Goal: Task Accomplishment & Management: Complete application form

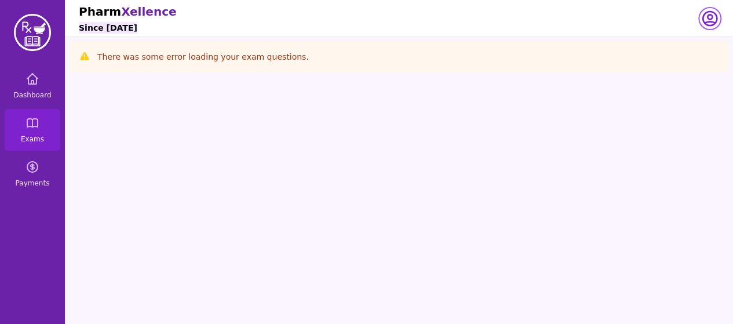
click at [712, 18] on icon "button" at bounding box center [709, 18] width 19 height 19
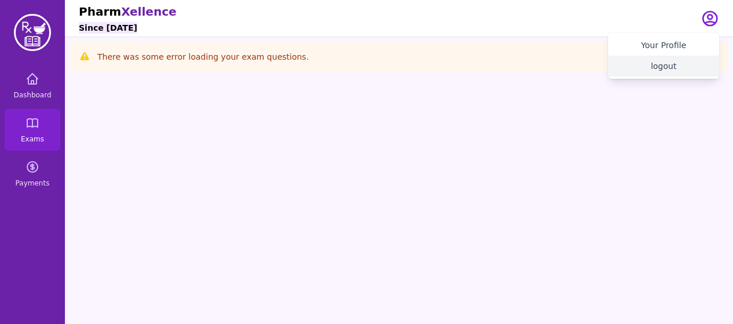
click at [662, 65] on button "logout" at bounding box center [662, 66] width 111 height 21
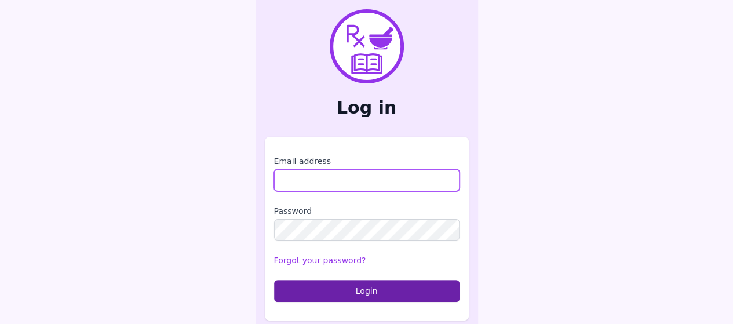
type input "**********"
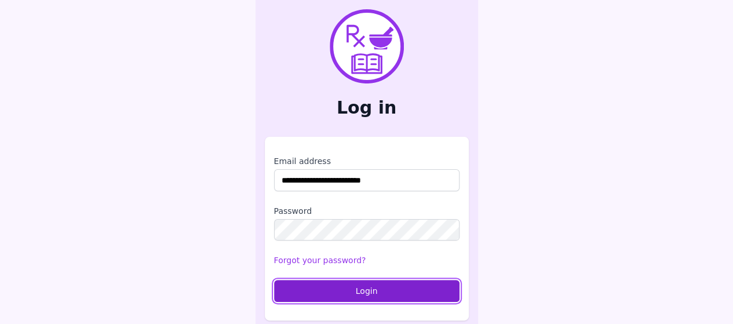
click at [316, 292] on button "Login" at bounding box center [366, 291] width 185 height 22
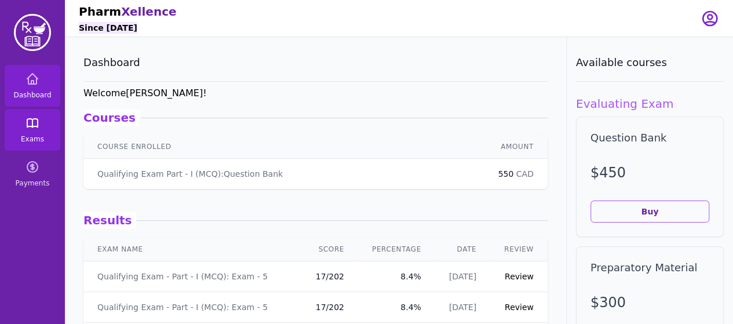
click at [41, 127] on link "Exams" at bounding box center [33, 130] width 56 height 42
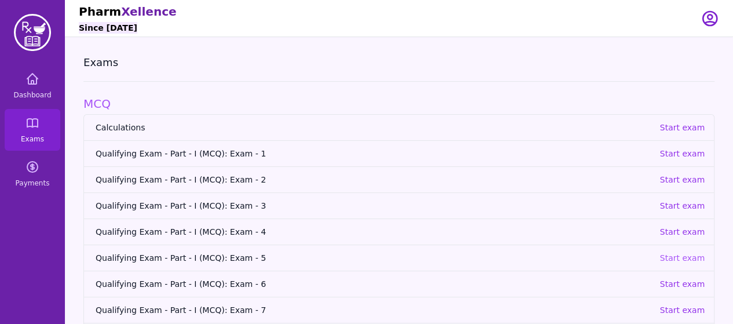
click at [681, 253] on p "Start exam" at bounding box center [681, 258] width 45 height 12
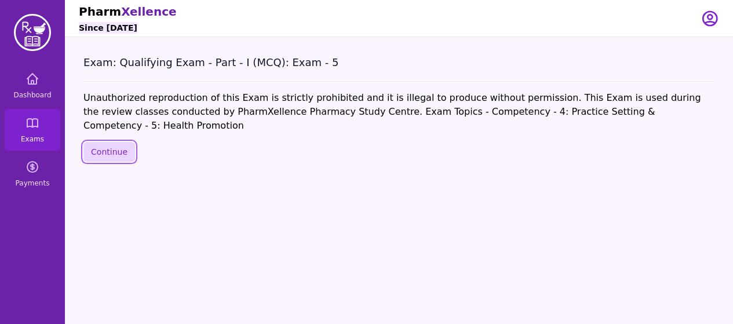
click at [100, 142] on button "Continue" at bounding box center [109, 152] width 52 height 20
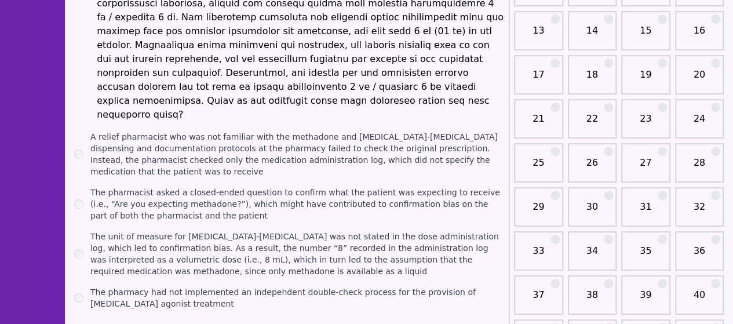
scroll to position [303, 0]
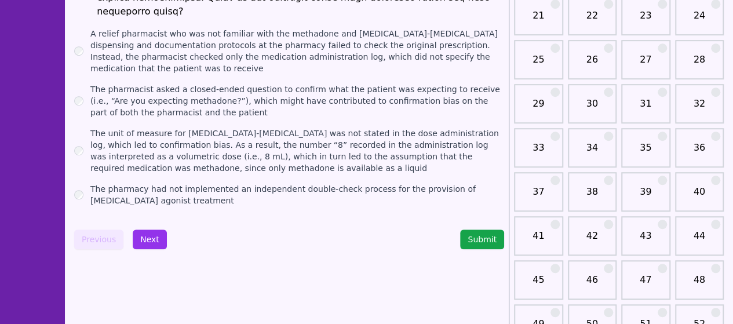
click at [635, 111] on link "31" at bounding box center [645, 108] width 42 height 23
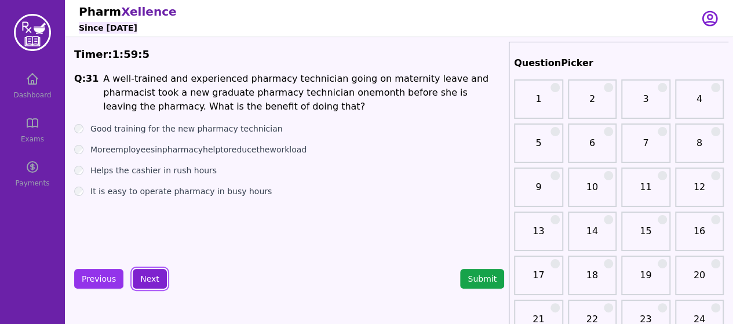
click at [142, 283] on button "Next" at bounding box center [150, 279] width 34 height 20
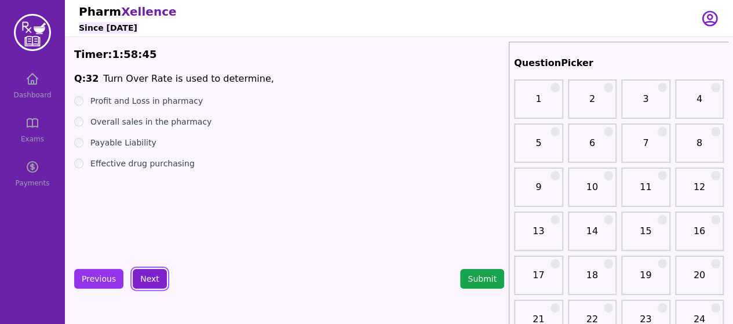
click at [140, 283] on button "Next" at bounding box center [150, 279] width 34 height 20
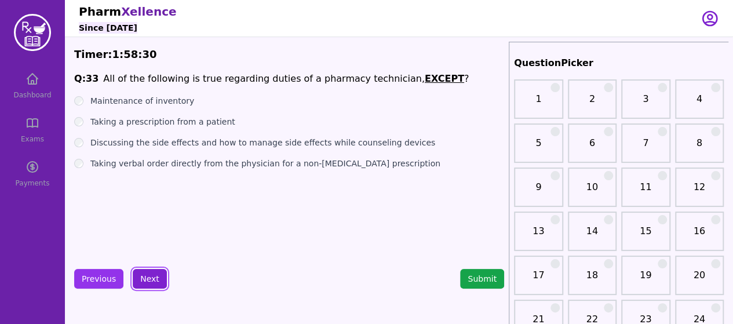
click at [145, 280] on button "Next" at bounding box center [150, 279] width 34 height 20
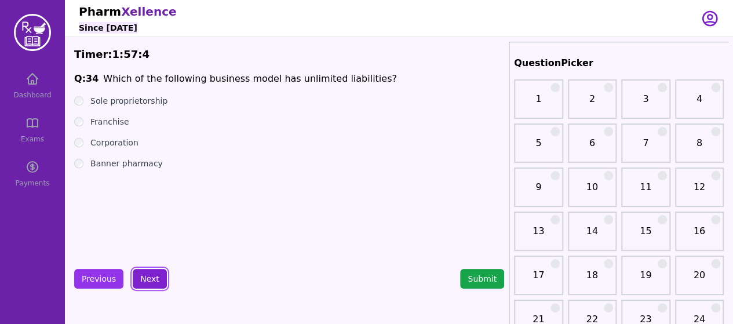
click at [145, 280] on button "Next" at bounding box center [150, 279] width 34 height 20
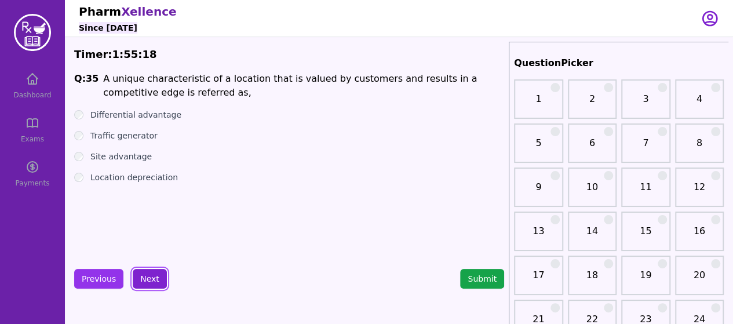
click at [139, 283] on button "Next" at bounding box center [150, 279] width 34 height 20
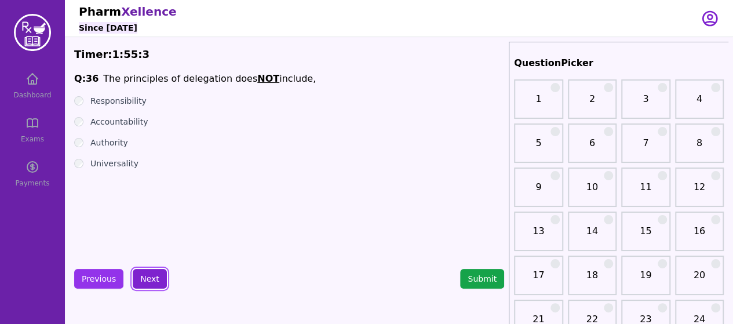
click at [142, 278] on button "Next" at bounding box center [150, 279] width 34 height 20
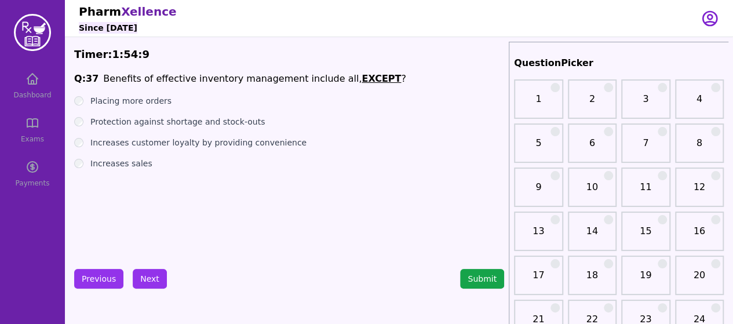
click at [82, 104] on div "Placing more orders" at bounding box center [289, 101] width 430 height 12
click at [144, 279] on button "Next" at bounding box center [150, 279] width 34 height 20
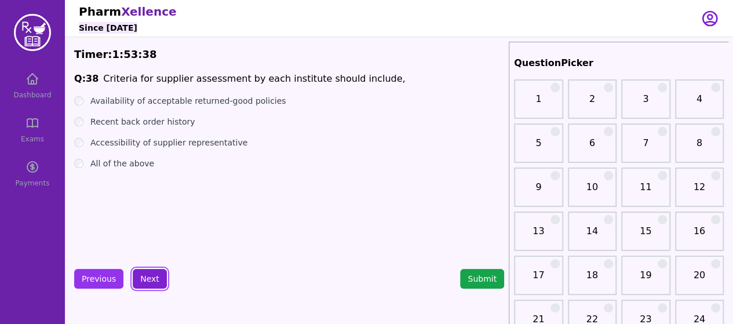
click at [138, 278] on button "Next" at bounding box center [150, 279] width 34 height 20
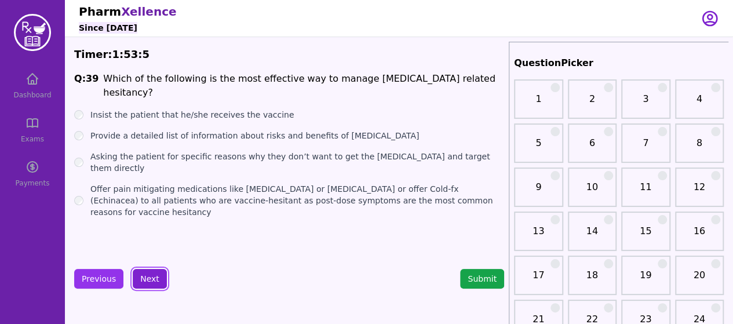
click at [150, 276] on button "Next" at bounding box center [150, 279] width 34 height 20
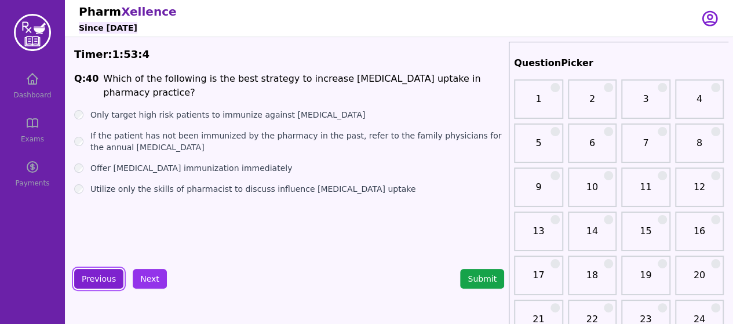
click at [97, 274] on button "Previous" at bounding box center [98, 279] width 49 height 20
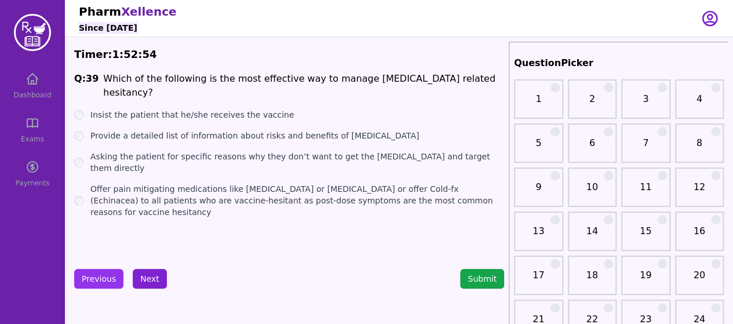
click at [147, 276] on button "Next" at bounding box center [150, 279] width 34 height 20
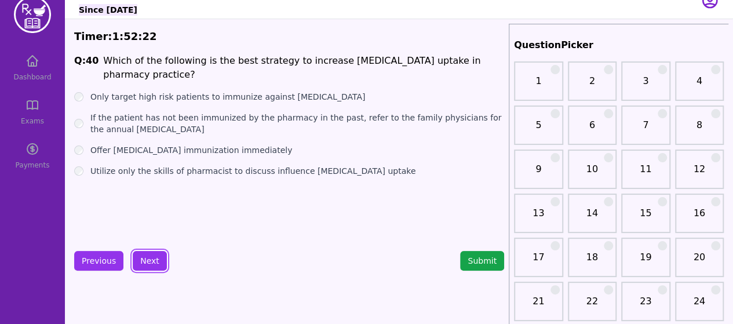
scroll to position [17, 0]
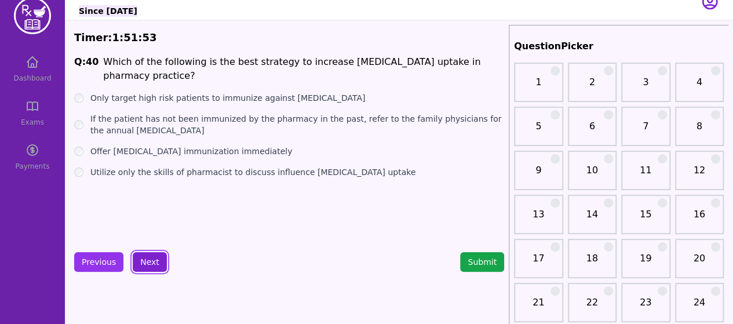
click at [155, 263] on button "Next" at bounding box center [150, 262] width 34 height 20
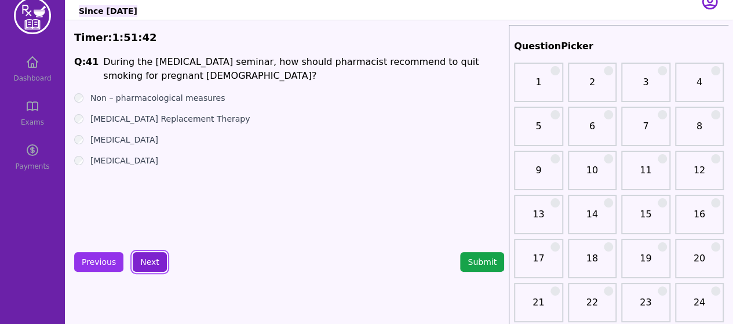
click at [158, 258] on button "Next" at bounding box center [150, 262] width 34 height 20
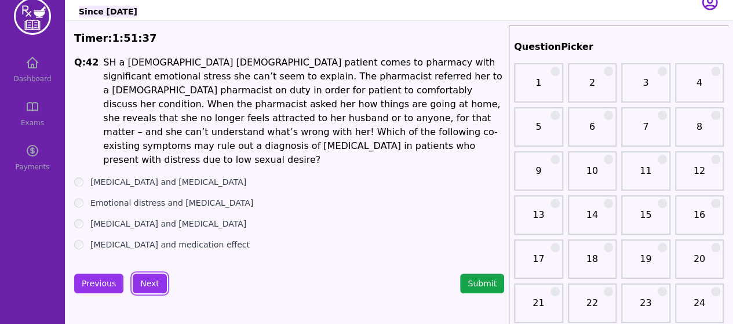
scroll to position [13, 0]
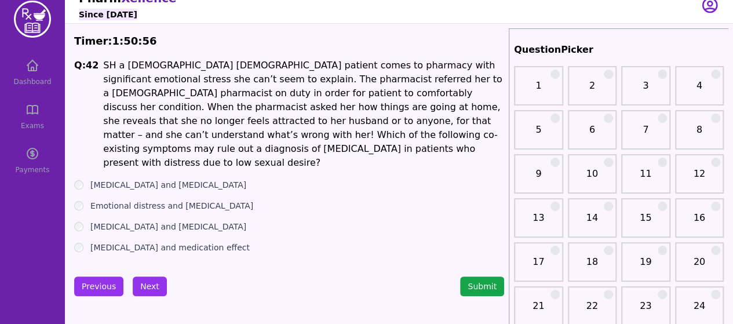
drag, startPoint x: 267, startPoint y: 253, endPoint x: 234, endPoint y: 246, distance: 33.9
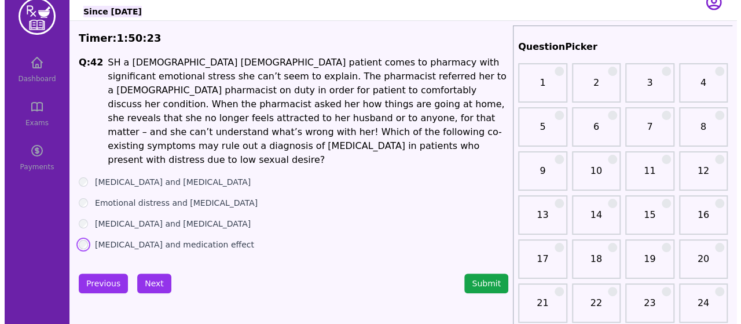
scroll to position [18, 0]
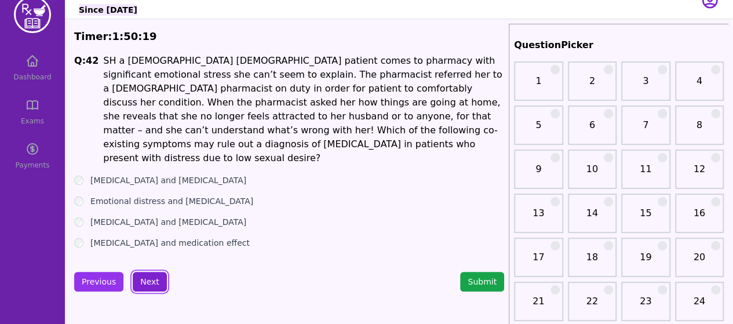
click at [142, 272] on button "Next" at bounding box center [150, 282] width 34 height 20
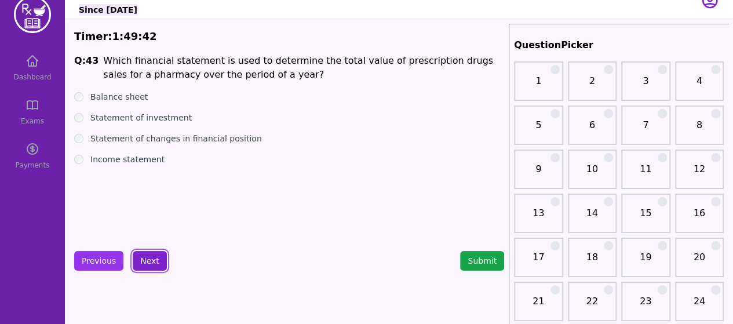
click at [141, 258] on button "Next" at bounding box center [150, 261] width 34 height 20
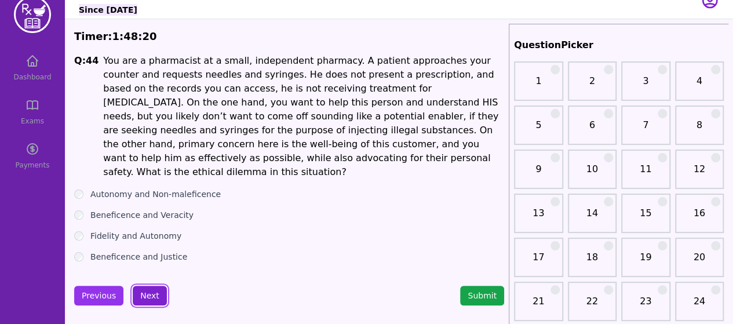
click at [144, 285] on button "Next" at bounding box center [150, 295] width 34 height 20
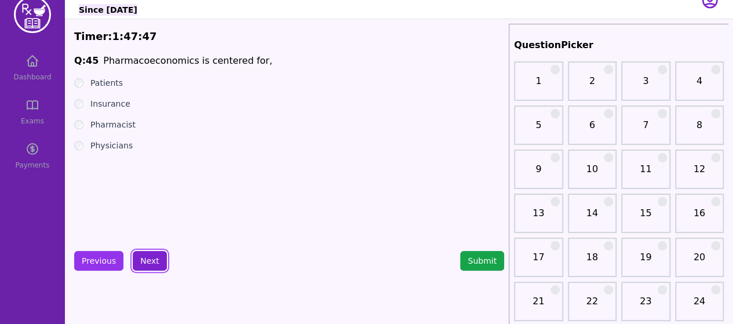
click at [144, 264] on button "Next" at bounding box center [150, 261] width 34 height 20
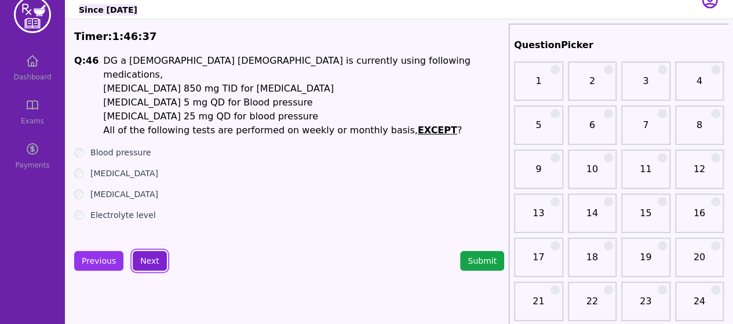
click at [151, 263] on button "Next" at bounding box center [150, 261] width 34 height 20
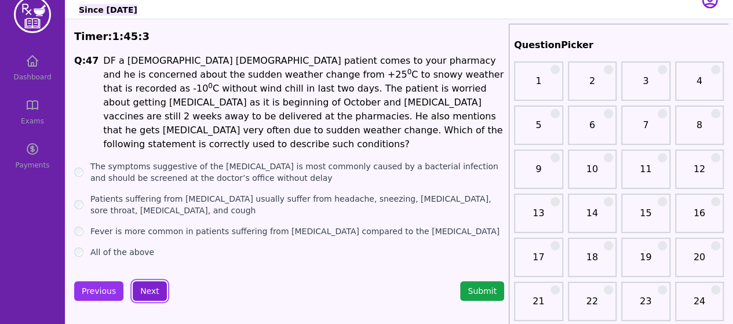
click at [142, 281] on button "Next" at bounding box center [150, 291] width 34 height 20
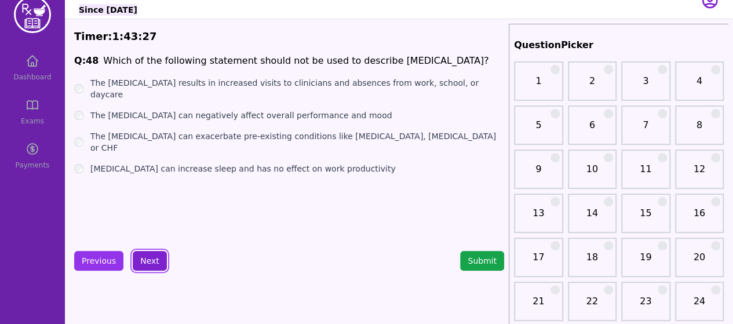
click at [142, 264] on button "Next" at bounding box center [150, 261] width 34 height 20
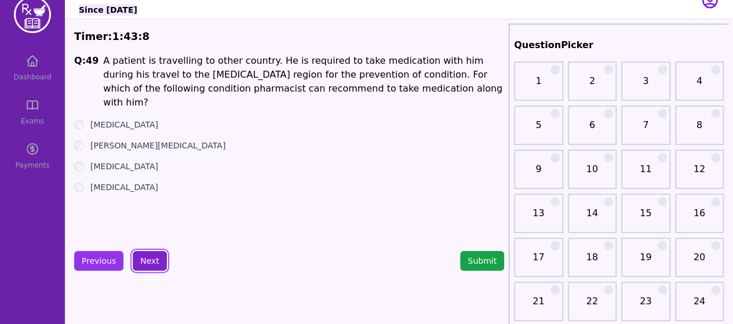
click at [145, 261] on button "Next" at bounding box center [150, 261] width 34 height 20
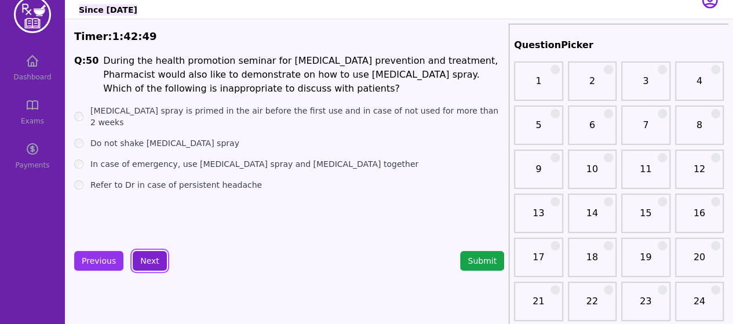
click at [146, 261] on button "Next" at bounding box center [150, 261] width 34 height 20
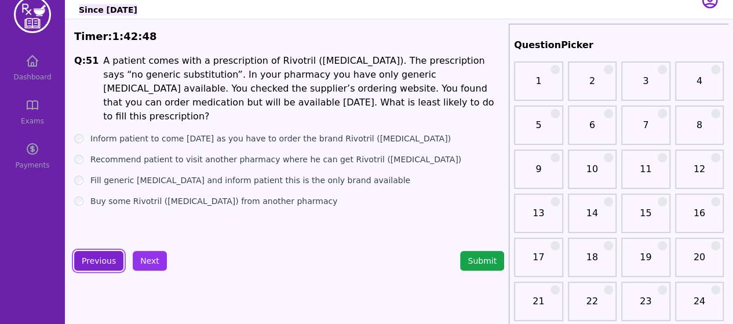
click at [82, 258] on button "Previous" at bounding box center [98, 261] width 49 height 20
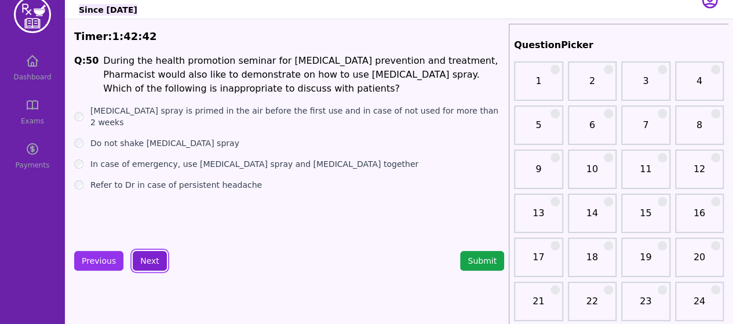
click at [144, 261] on button "Next" at bounding box center [150, 261] width 34 height 20
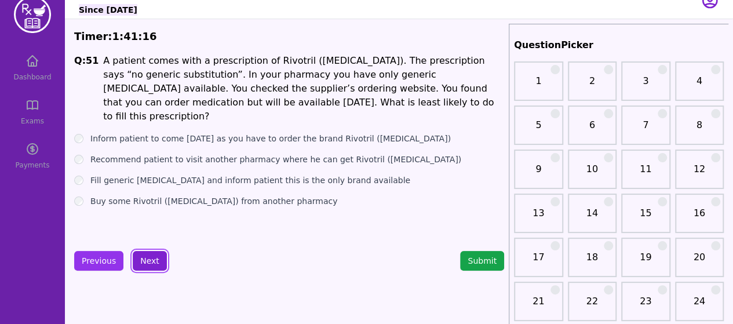
click at [149, 260] on button "Next" at bounding box center [150, 261] width 34 height 20
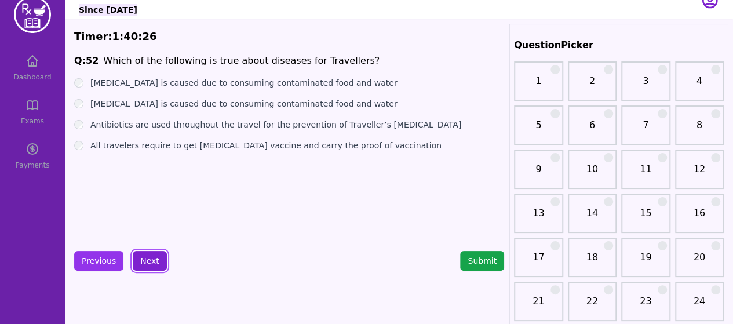
click at [148, 264] on button "Next" at bounding box center [150, 261] width 34 height 20
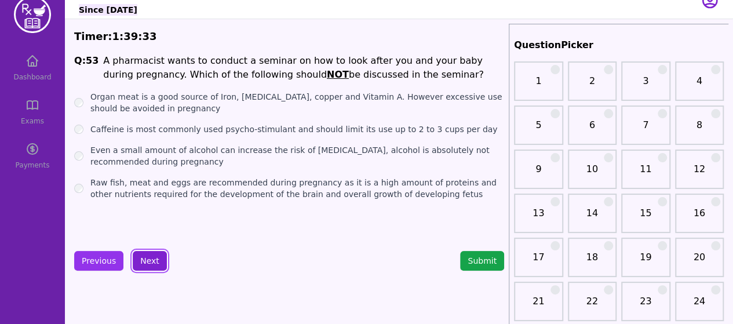
click at [145, 262] on button "Next" at bounding box center [150, 261] width 34 height 20
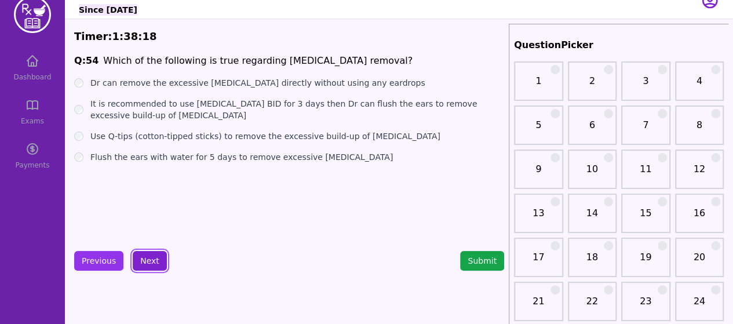
click at [148, 263] on button "Next" at bounding box center [150, 261] width 34 height 20
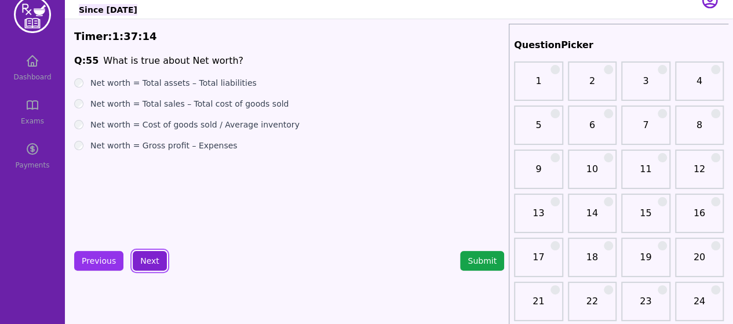
click at [152, 265] on button "Next" at bounding box center [150, 261] width 34 height 20
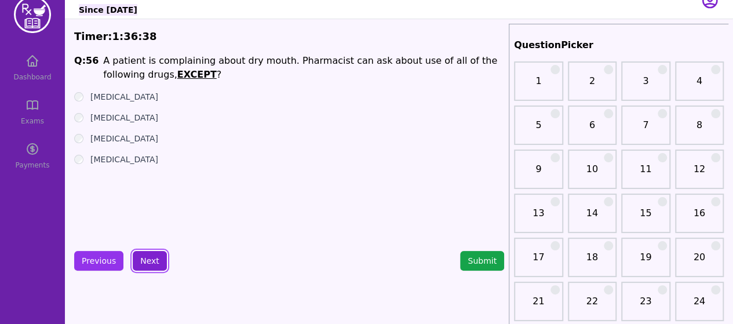
click at [158, 259] on button "Next" at bounding box center [150, 261] width 34 height 20
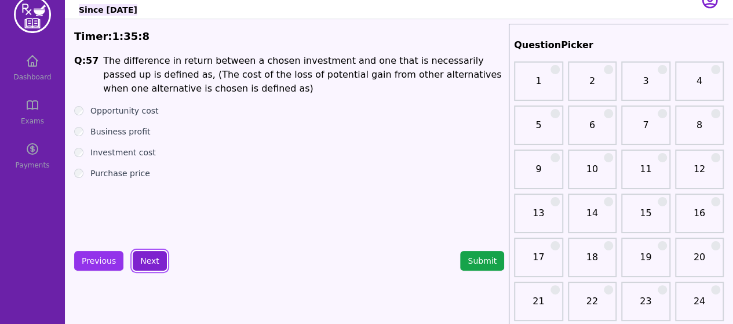
click at [147, 262] on button "Next" at bounding box center [150, 261] width 34 height 20
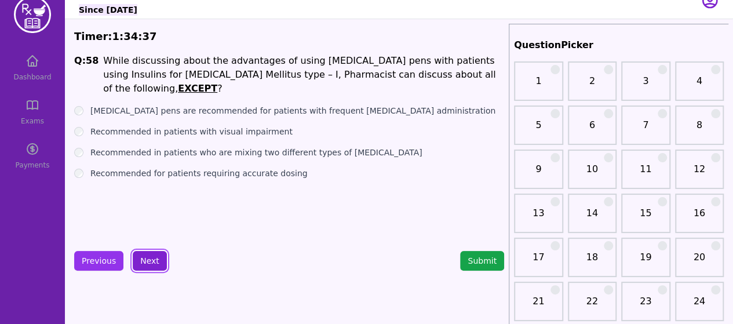
click at [158, 264] on button "Next" at bounding box center [150, 261] width 34 height 20
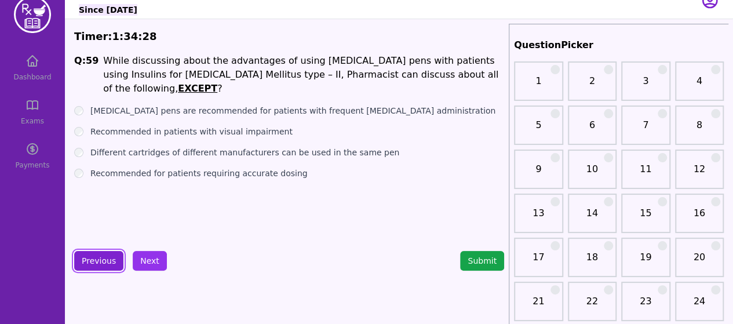
click at [108, 265] on button "Previous" at bounding box center [98, 261] width 49 height 20
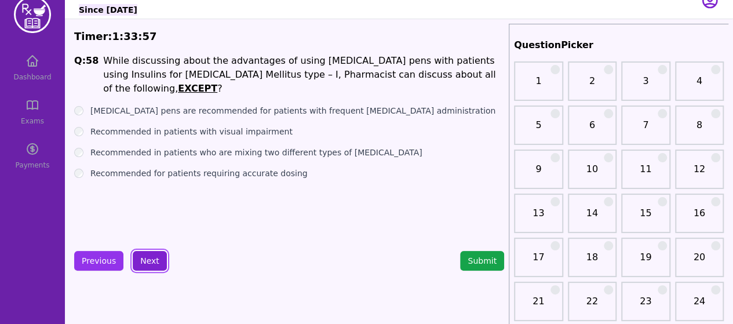
click at [149, 259] on button "Next" at bounding box center [150, 261] width 34 height 20
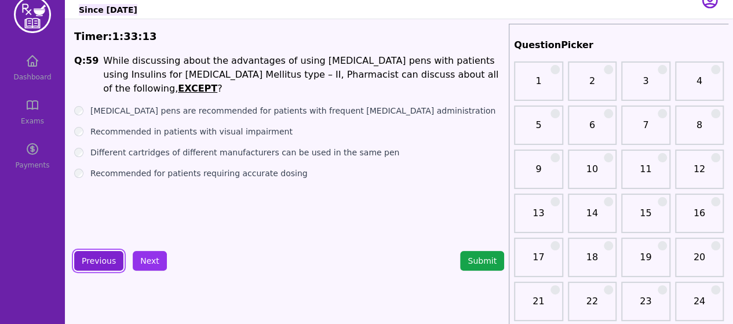
click at [96, 258] on button "Previous" at bounding box center [98, 261] width 49 height 20
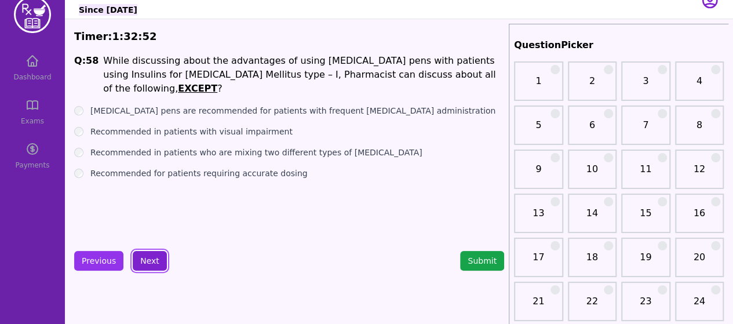
click at [153, 254] on button "Next" at bounding box center [150, 261] width 34 height 20
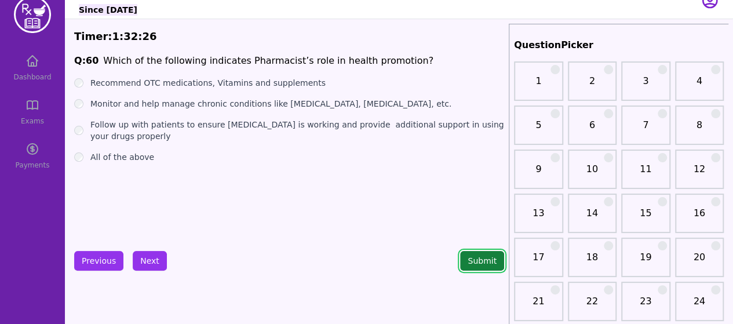
click at [481, 269] on button "Submit" at bounding box center [482, 261] width 44 height 20
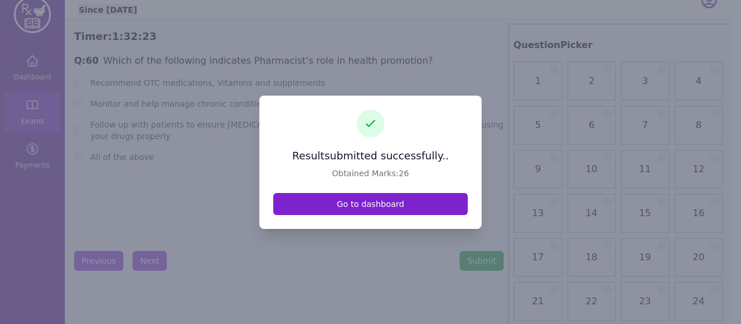
click at [385, 206] on link "Go to dashboard" at bounding box center [370, 204] width 195 height 22
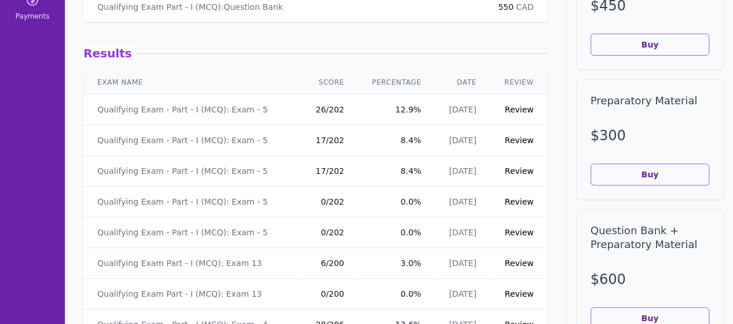
scroll to position [163, 0]
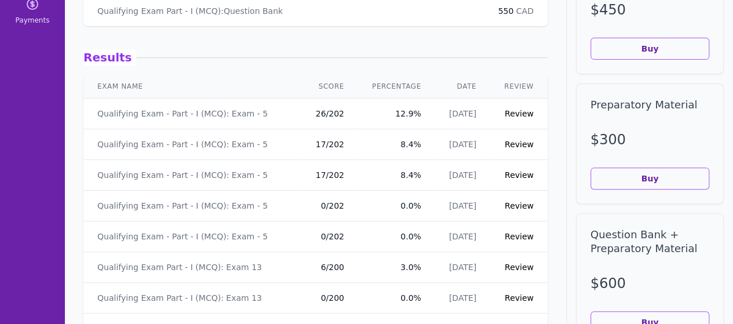
click at [507, 113] on link "Review" at bounding box center [518, 113] width 29 height 9
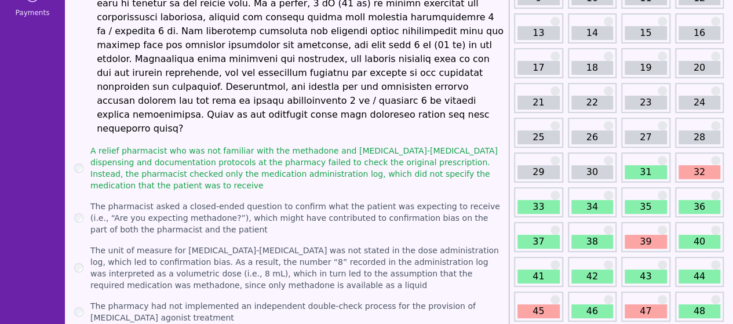
scroll to position [171, 0]
click at [635, 165] on link "31" at bounding box center [645, 171] width 42 height 14
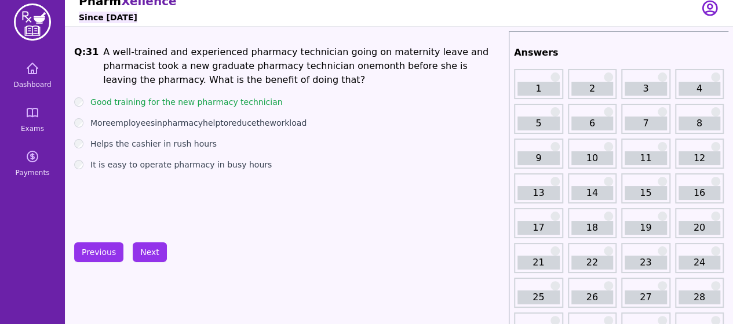
scroll to position [10, 0]
click at [137, 255] on button "Next" at bounding box center [150, 253] width 34 height 20
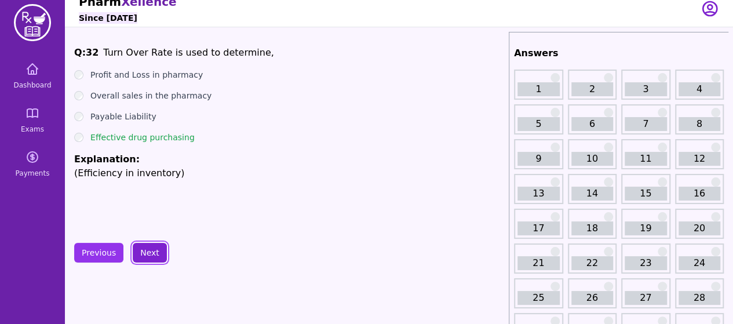
click at [149, 253] on button "Next" at bounding box center [150, 253] width 34 height 20
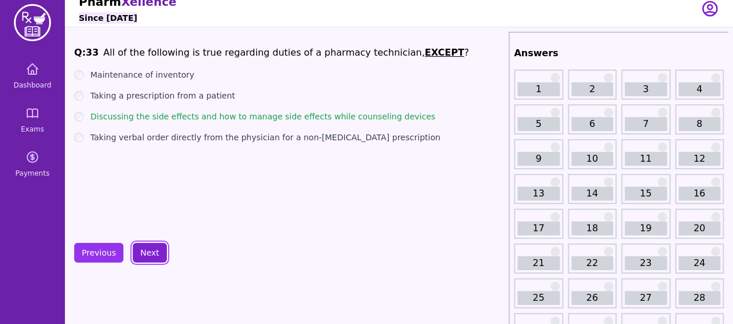
click at [155, 250] on button "Next" at bounding box center [150, 253] width 34 height 20
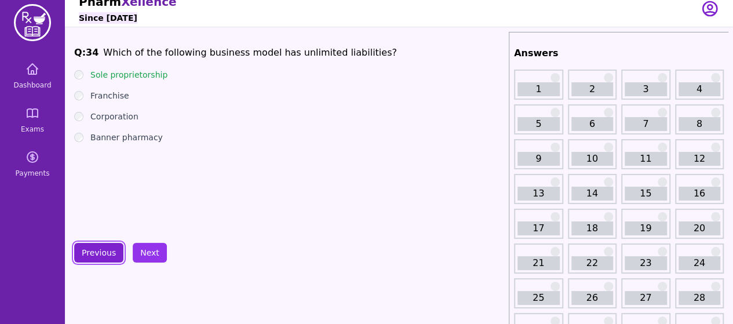
click at [108, 247] on button "Previous" at bounding box center [98, 253] width 49 height 20
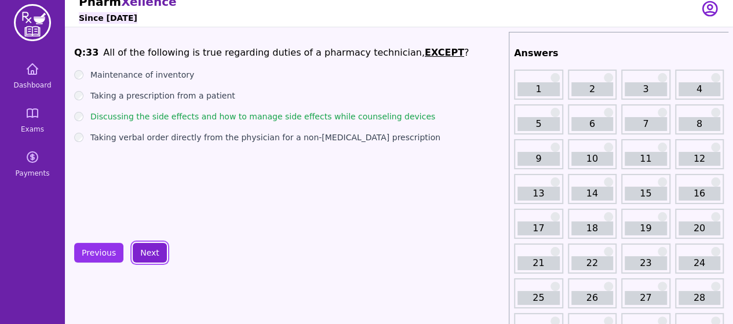
click at [150, 247] on button "Next" at bounding box center [150, 253] width 34 height 20
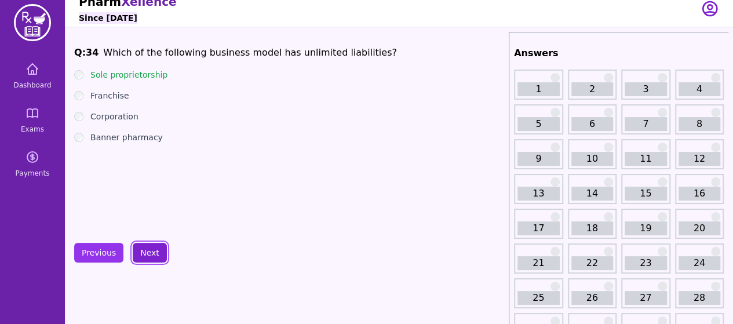
click at [150, 247] on button "Next" at bounding box center [150, 253] width 34 height 20
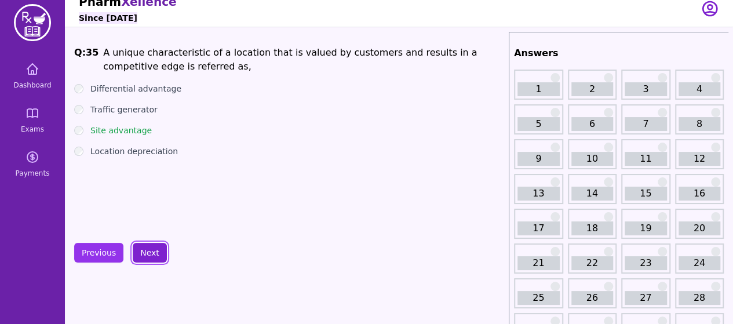
click at [150, 247] on button "Next" at bounding box center [150, 253] width 34 height 20
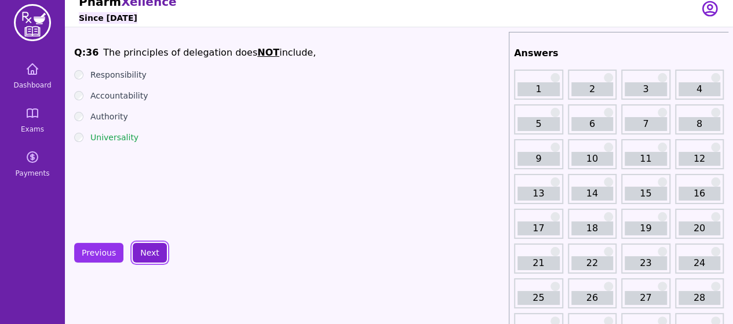
click at [150, 247] on button "Next" at bounding box center [150, 253] width 34 height 20
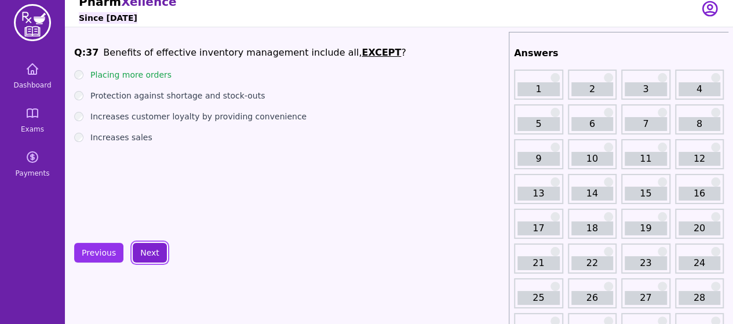
click at [150, 247] on button "Next" at bounding box center [150, 253] width 34 height 20
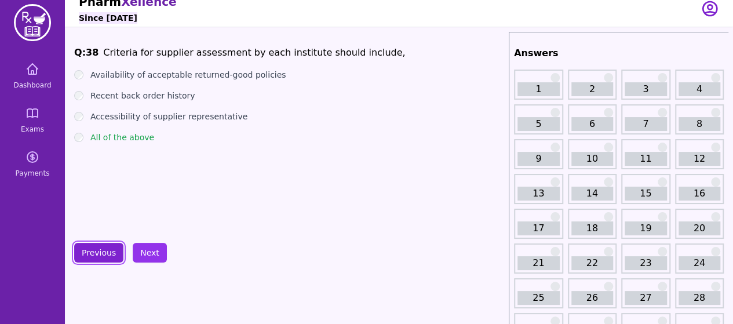
click at [108, 257] on button "Previous" at bounding box center [98, 253] width 49 height 20
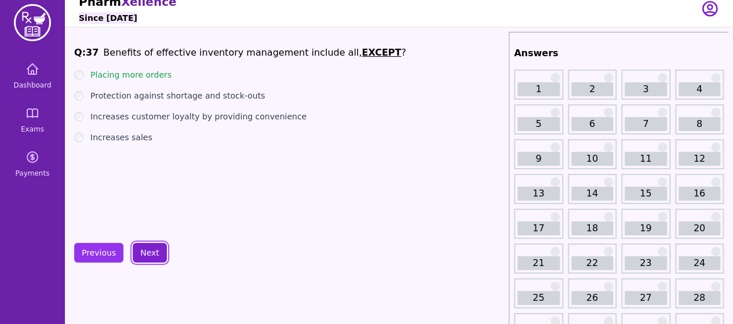
click at [141, 254] on button "Next" at bounding box center [150, 253] width 34 height 20
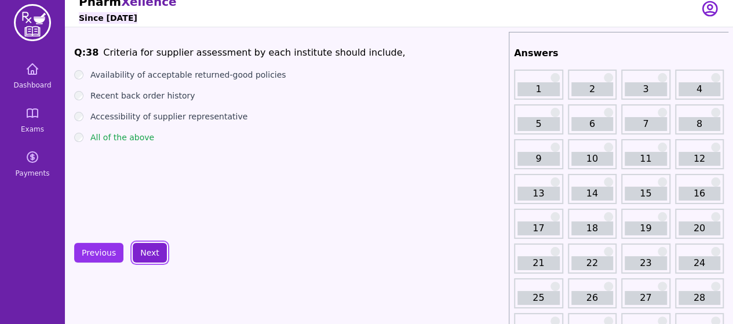
click at [141, 254] on button "Next" at bounding box center [150, 253] width 34 height 20
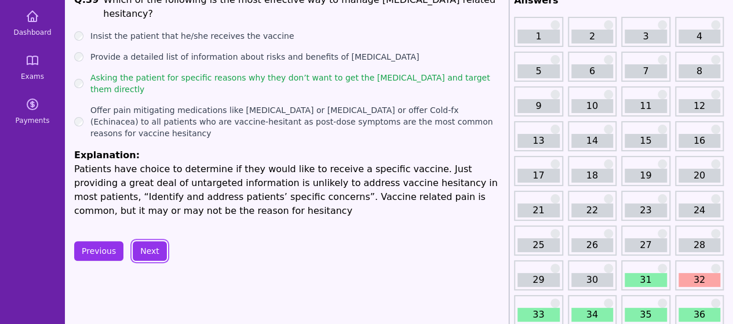
scroll to position [63, 0]
click at [153, 240] on button "Next" at bounding box center [150, 250] width 34 height 20
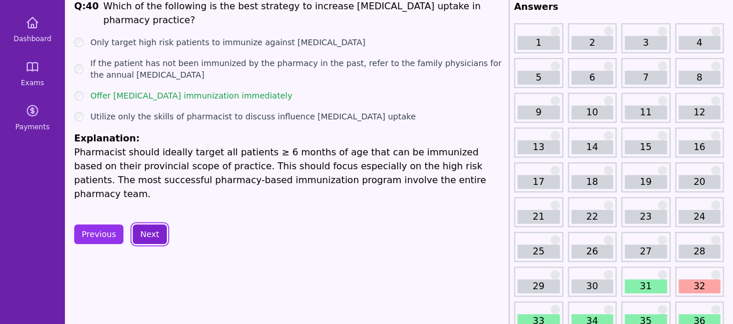
scroll to position [50, 0]
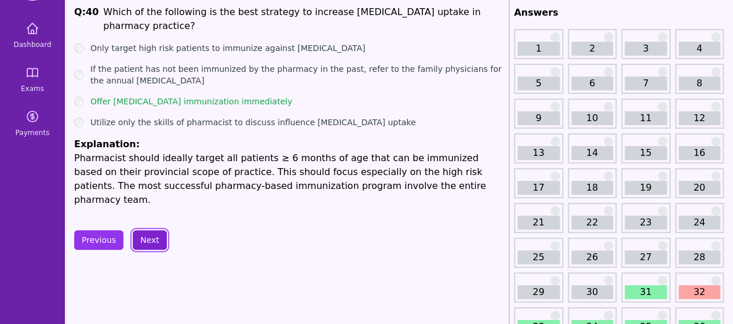
click at [152, 230] on button "Next" at bounding box center [150, 240] width 34 height 20
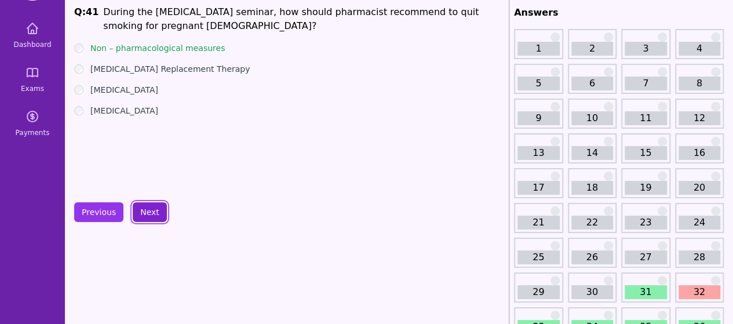
click at [152, 208] on button "Next" at bounding box center [150, 212] width 34 height 20
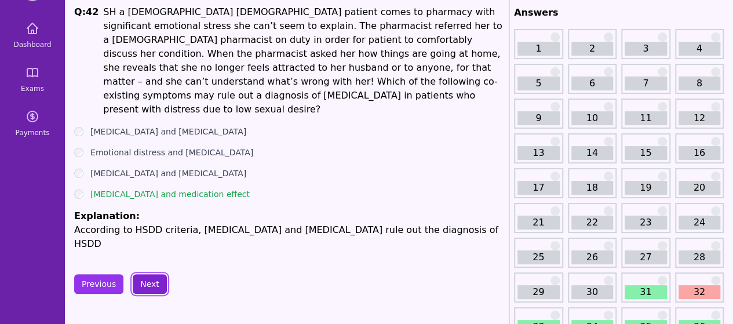
click at [141, 274] on button "Next" at bounding box center [150, 284] width 34 height 20
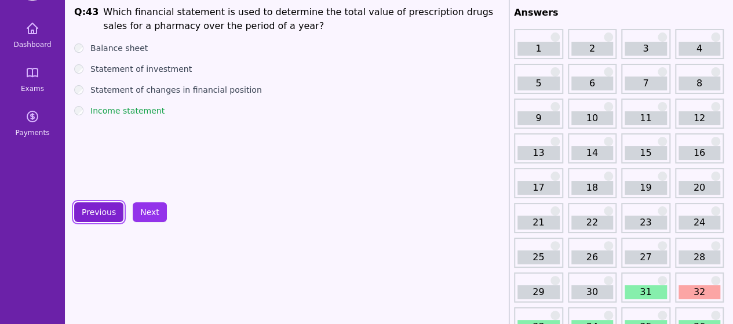
click at [103, 215] on button "Previous" at bounding box center [98, 212] width 49 height 20
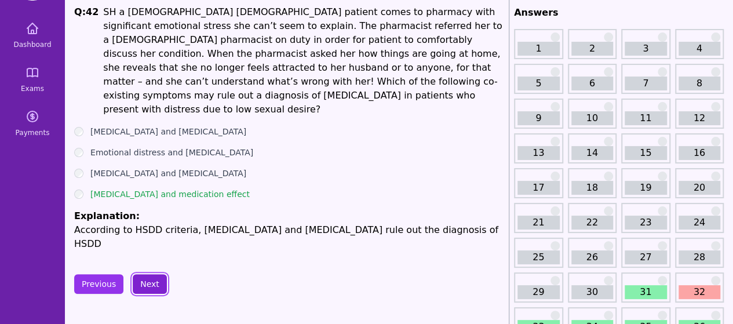
click at [147, 274] on button "Next" at bounding box center [150, 284] width 34 height 20
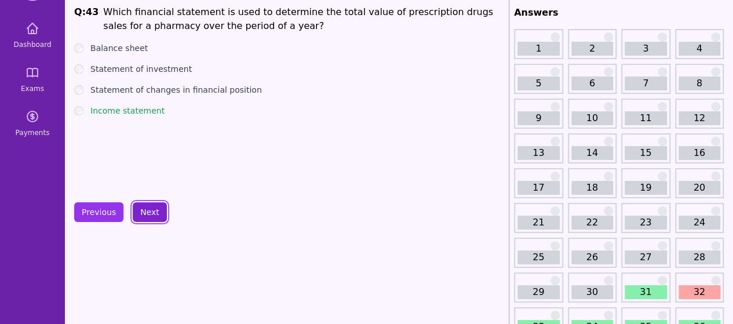
click at [137, 211] on button "Next" at bounding box center [150, 212] width 34 height 20
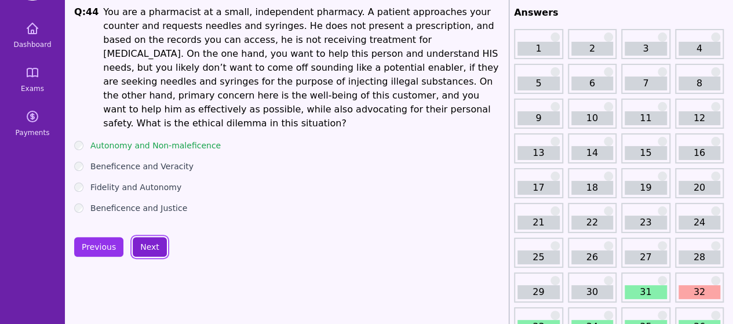
click at [142, 237] on button "Next" at bounding box center [150, 247] width 34 height 20
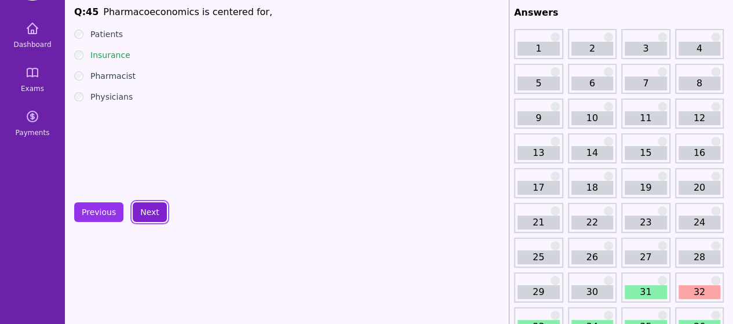
click at [154, 211] on button "Next" at bounding box center [150, 212] width 34 height 20
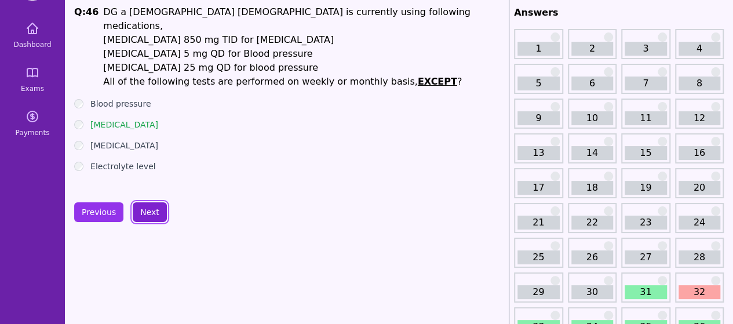
click at [154, 211] on button "Next" at bounding box center [150, 212] width 34 height 20
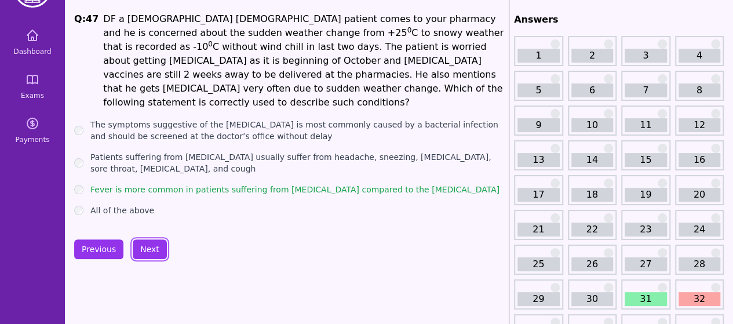
scroll to position [43, 0]
click at [146, 240] on button "Next" at bounding box center [150, 250] width 34 height 20
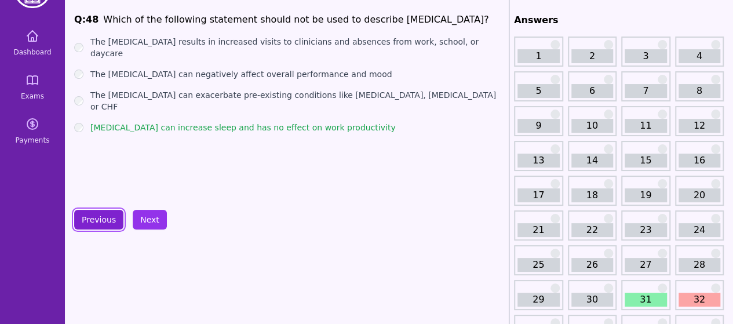
click at [107, 217] on button "Previous" at bounding box center [98, 220] width 49 height 20
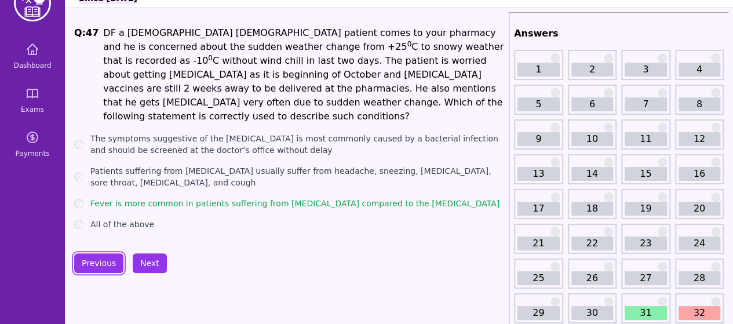
scroll to position [29, 0]
click at [146, 254] on button "Next" at bounding box center [150, 264] width 34 height 20
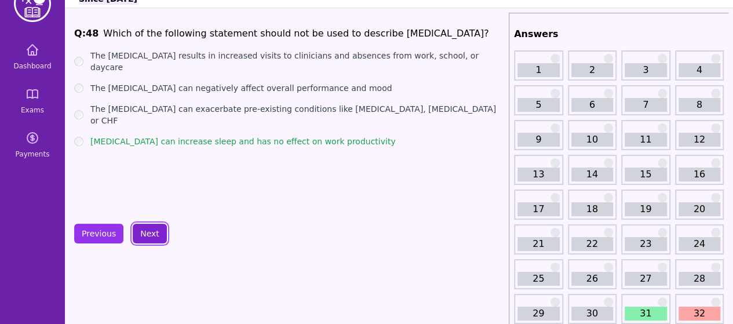
click at [149, 233] on button "Next" at bounding box center [150, 234] width 34 height 20
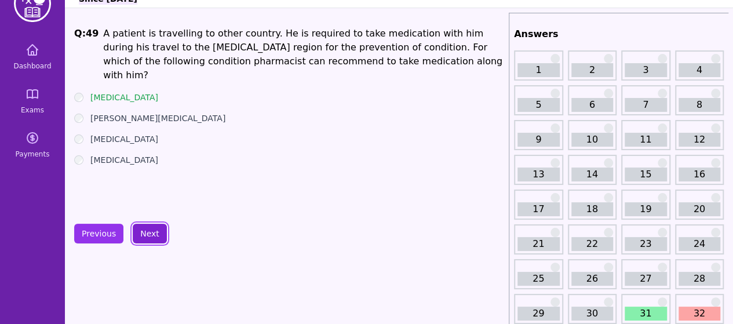
click at [149, 233] on button "Next" at bounding box center [150, 234] width 34 height 20
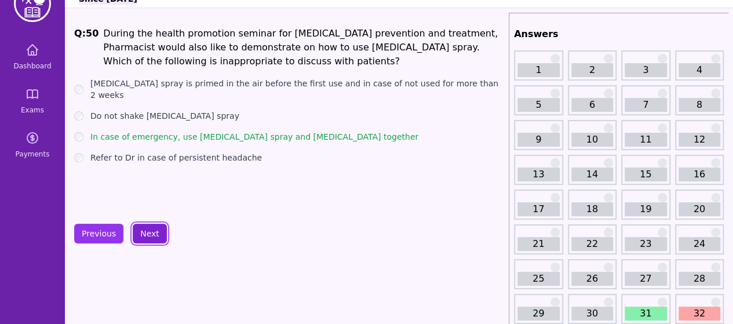
click at [149, 233] on button "Next" at bounding box center [150, 234] width 34 height 20
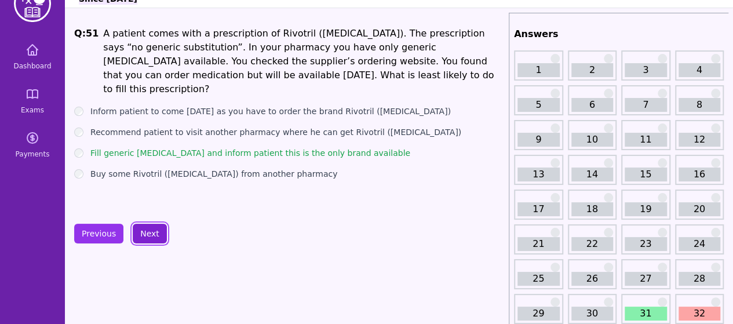
click at [149, 233] on button "Next" at bounding box center [150, 234] width 34 height 20
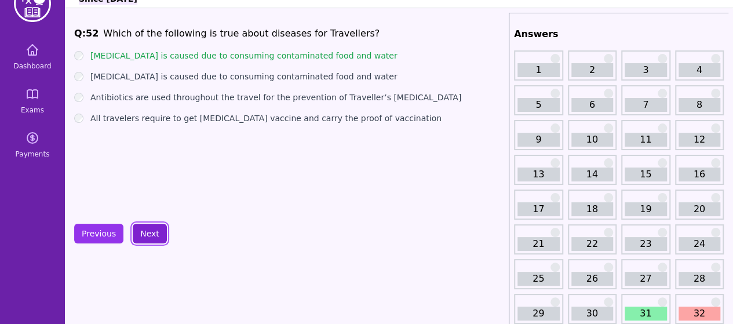
click at [149, 233] on button "Next" at bounding box center [150, 234] width 34 height 20
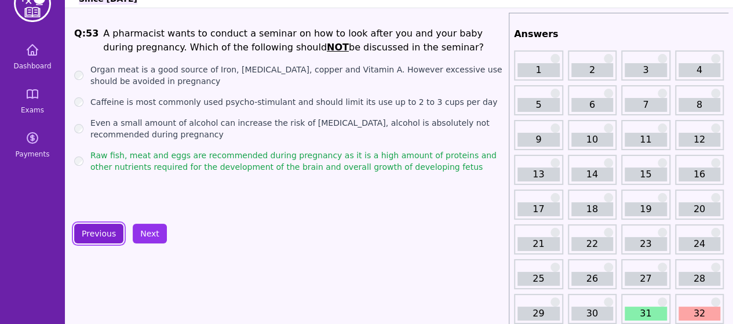
click at [106, 239] on button "Previous" at bounding box center [98, 234] width 49 height 20
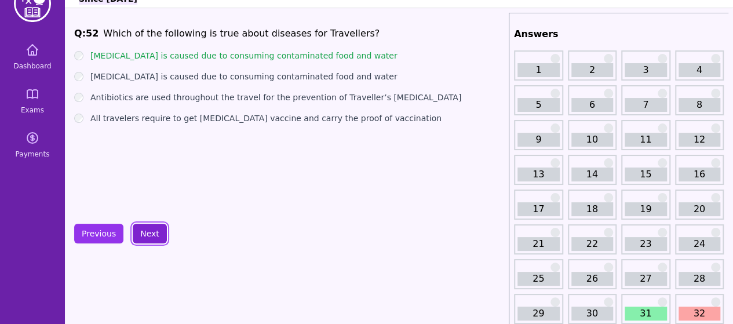
click at [145, 232] on button "Next" at bounding box center [150, 234] width 34 height 20
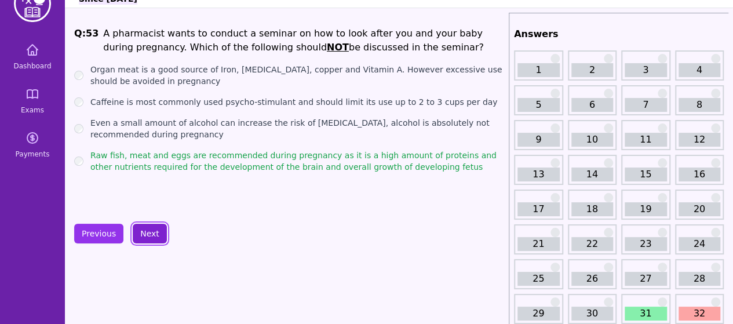
click at [145, 232] on button "Next" at bounding box center [150, 234] width 34 height 20
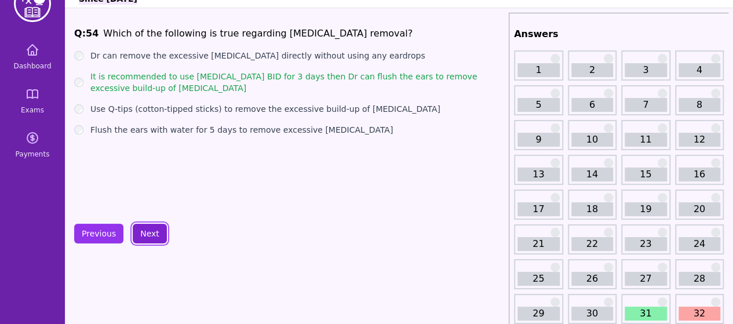
click at [145, 232] on button "Next" at bounding box center [150, 234] width 34 height 20
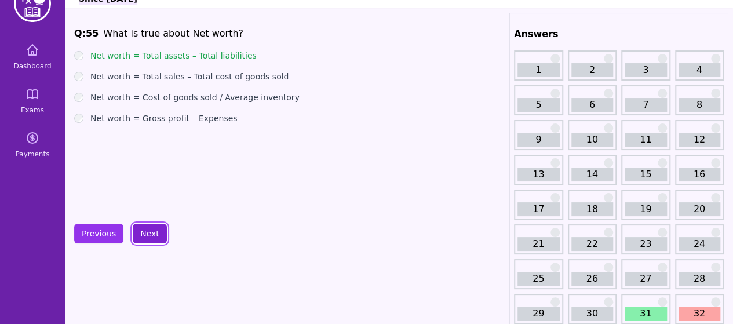
click at [145, 232] on button "Next" at bounding box center [150, 234] width 34 height 20
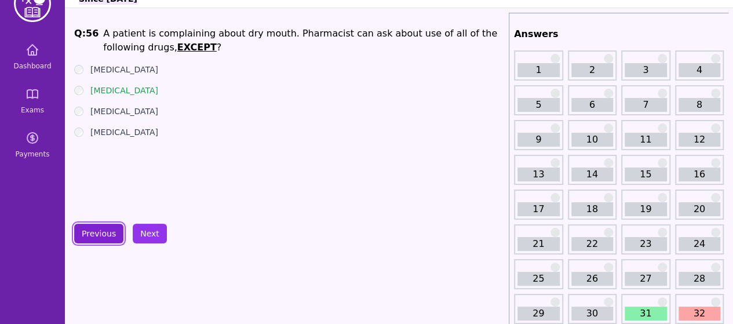
click at [107, 231] on button "Previous" at bounding box center [98, 234] width 49 height 20
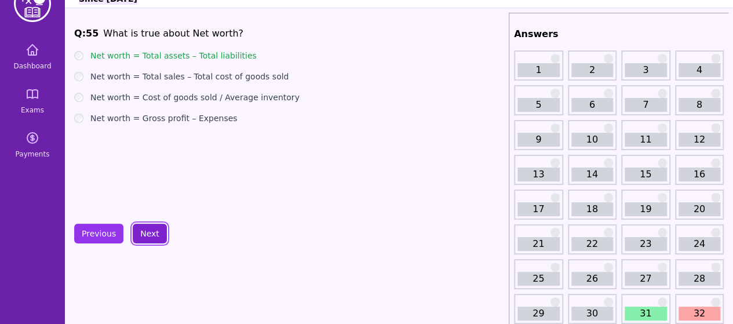
click at [157, 235] on button "Next" at bounding box center [150, 234] width 34 height 20
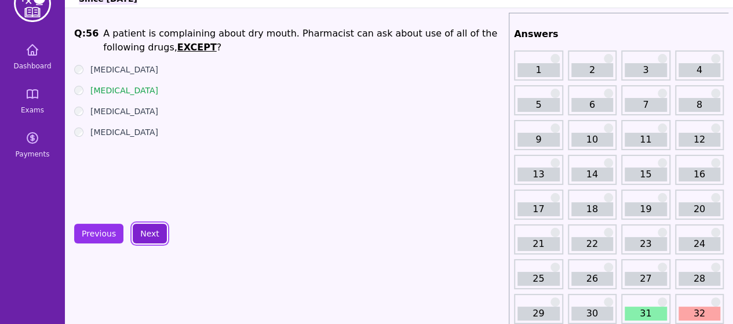
click at [157, 235] on button "Next" at bounding box center [150, 234] width 34 height 20
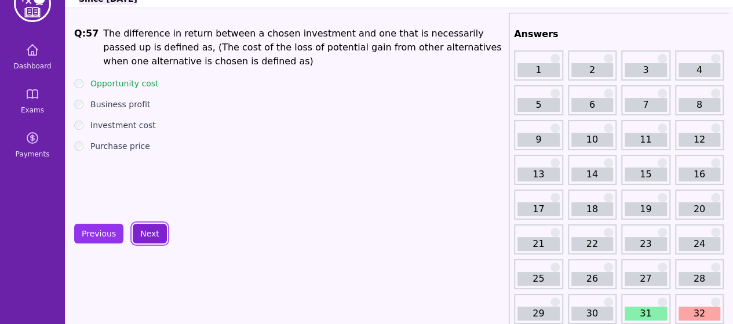
click at [157, 235] on button "Next" at bounding box center [150, 234] width 34 height 20
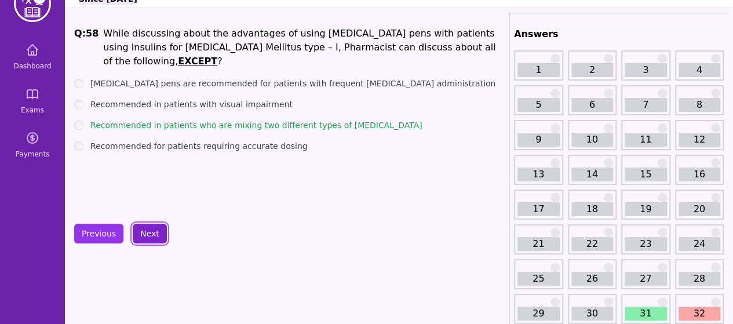
click at [157, 235] on button "Next" at bounding box center [150, 234] width 34 height 20
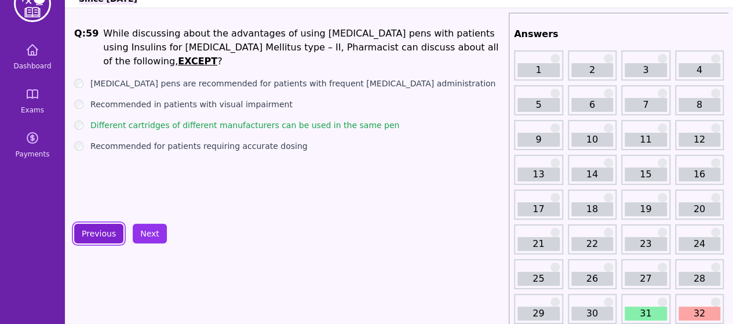
click at [102, 227] on button "Previous" at bounding box center [98, 234] width 49 height 20
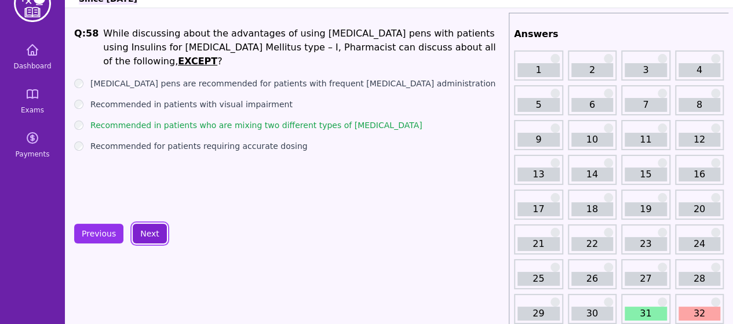
click at [146, 237] on button "Next" at bounding box center [150, 234] width 34 height 20
